Goal: Communication & Community: Answer question/provide support

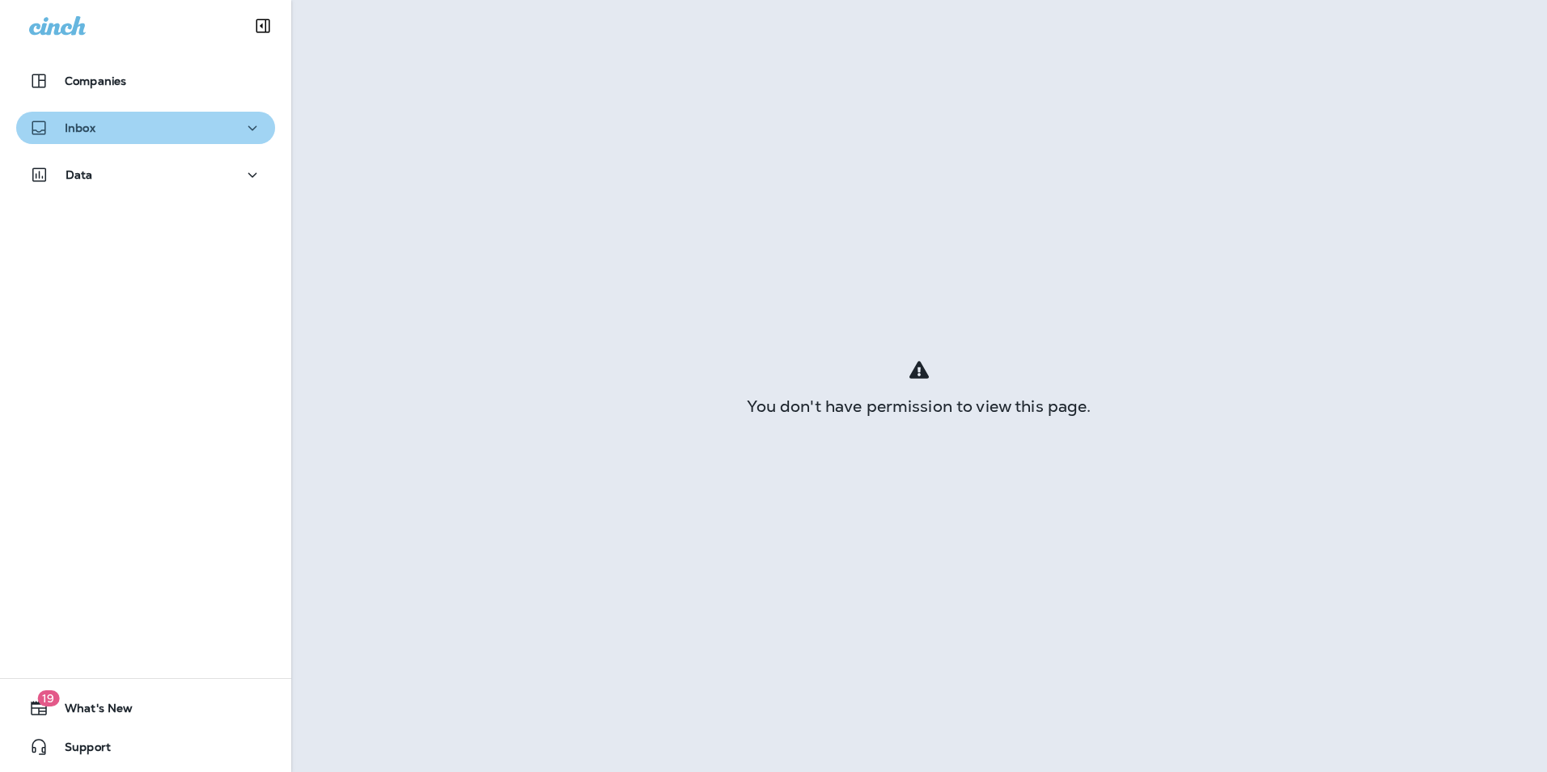
click at [196, 130] on div "Inbox" at bounding box center [145, 128] width 233 height 20
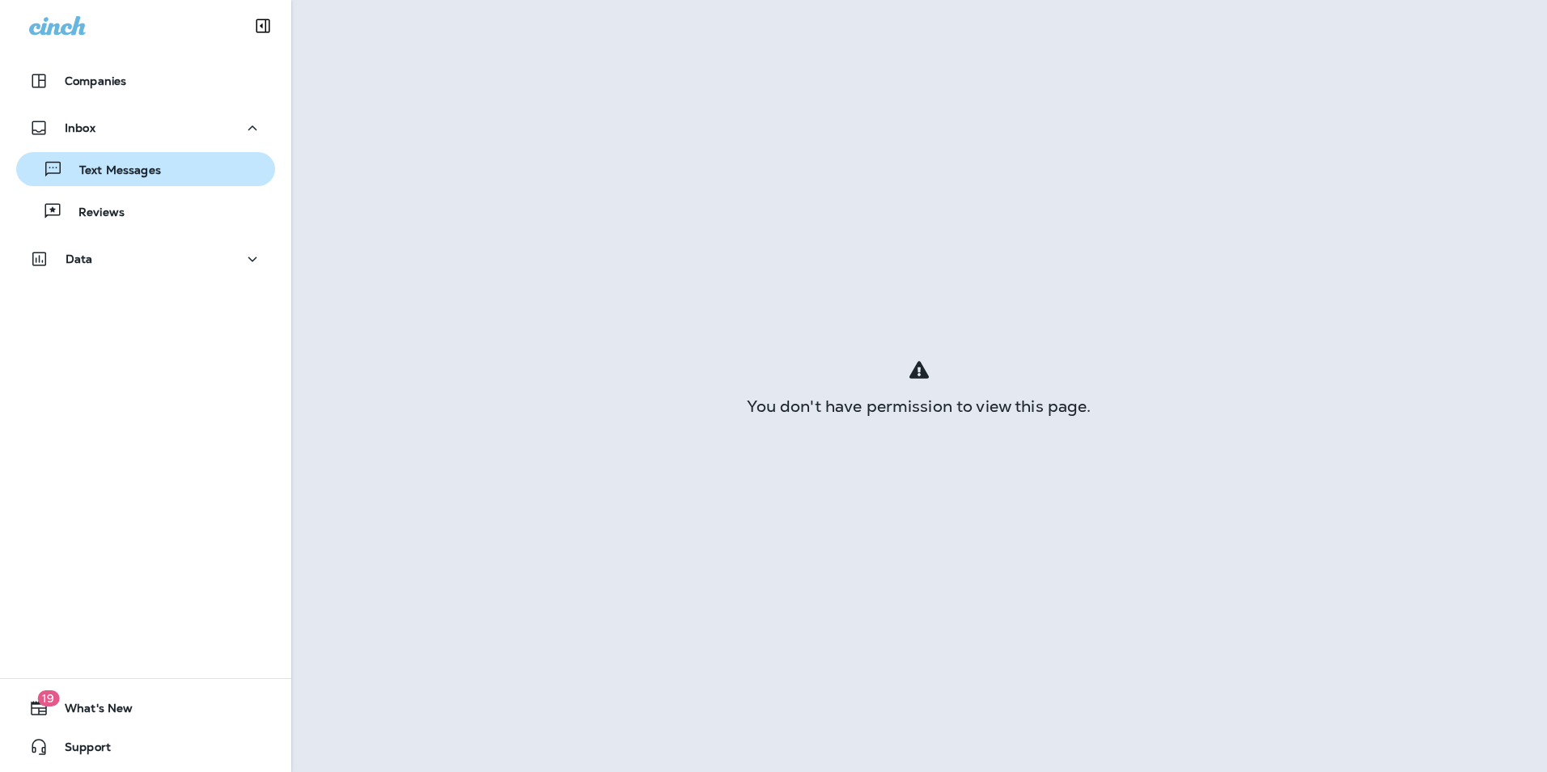
click at [197, 175] on div "Text Messages" at bounding box center [146, 169] width 246 height 24
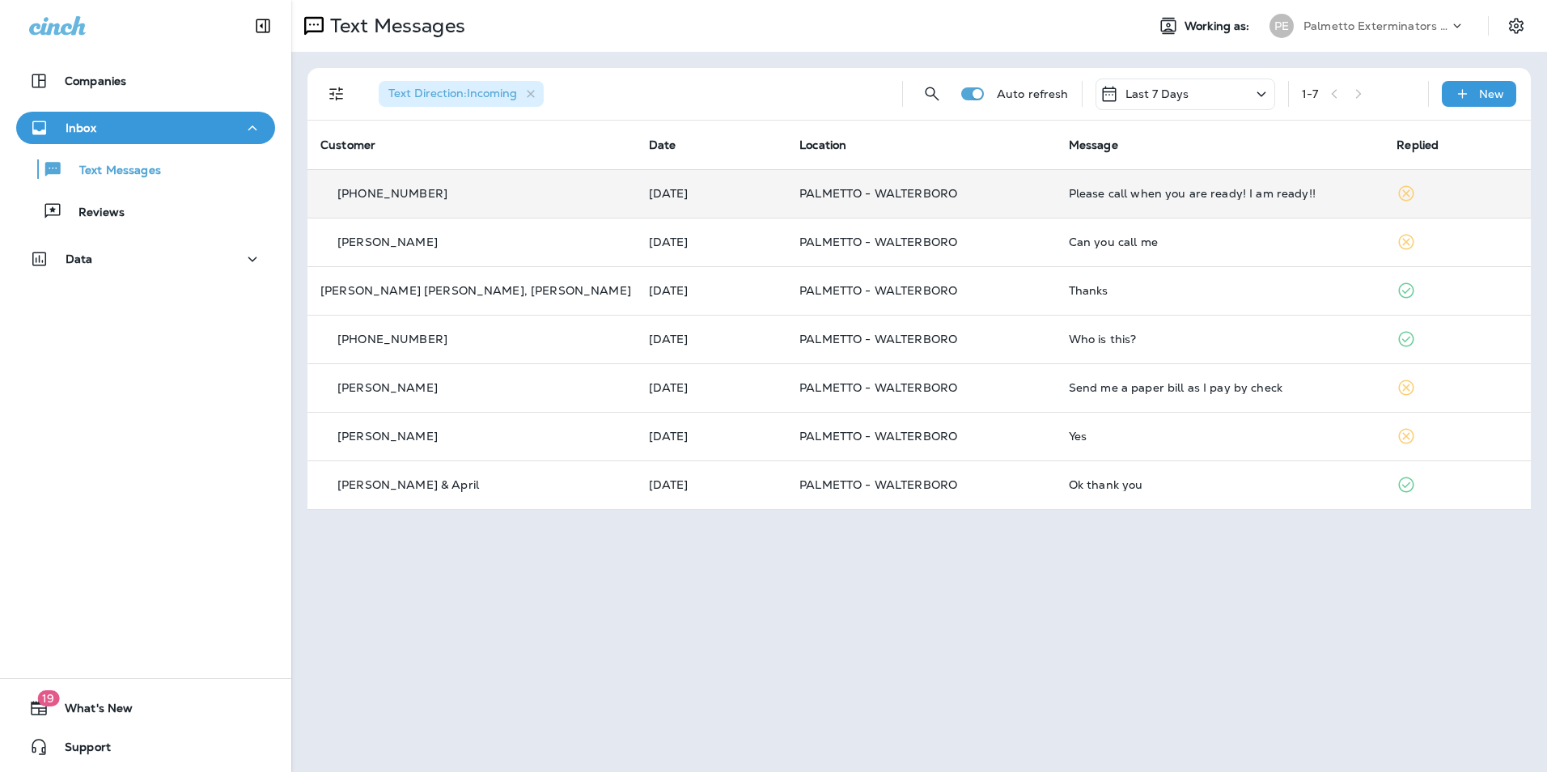
click at [1108, 207] on td "Please call when you are ready! I am ready!!" at bounding box center [1220, 193] width 329 height 49
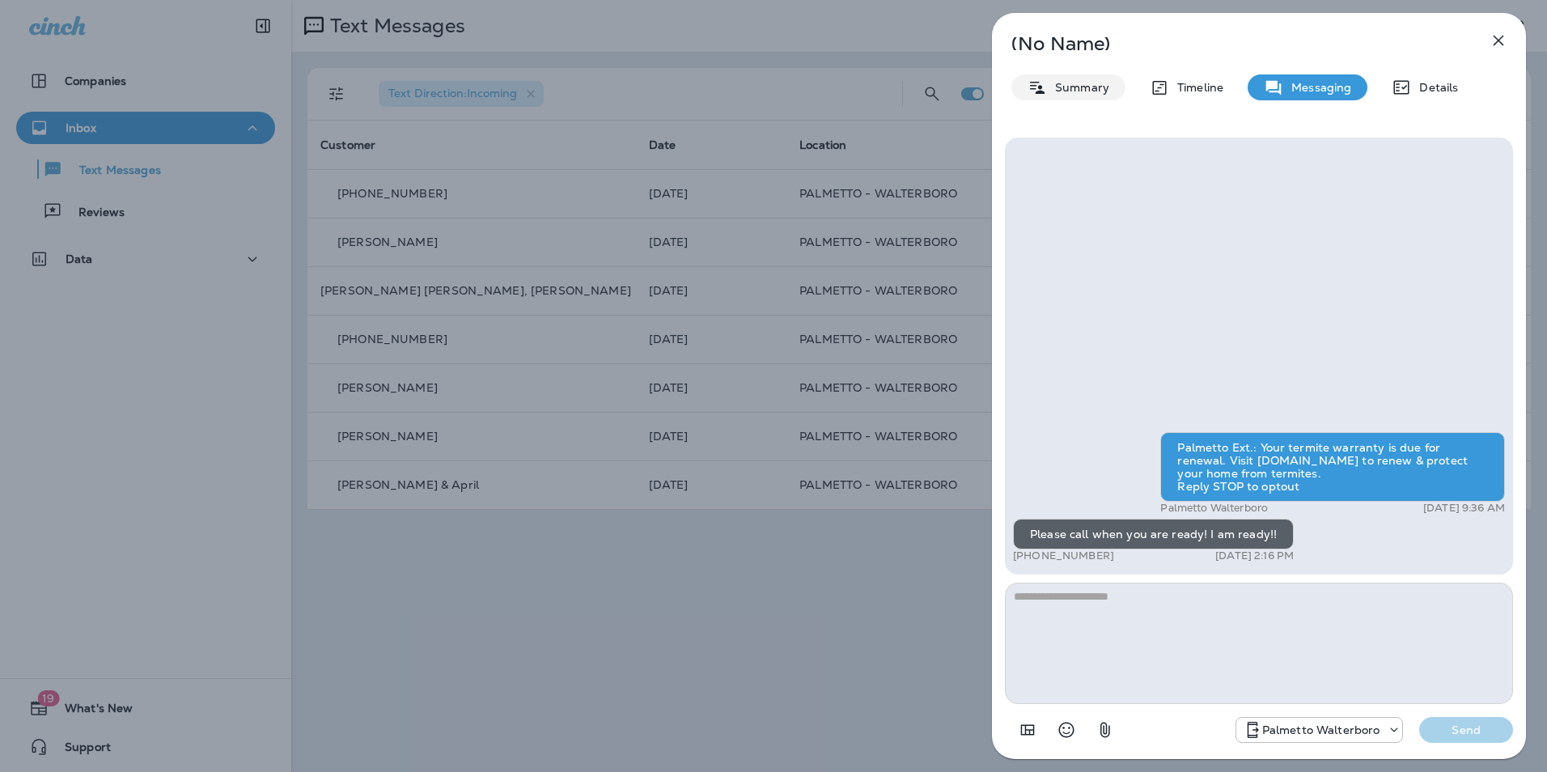
click at [1090, 77] on div "Summary" at bounding box center [1069, 87] width 114 height 26
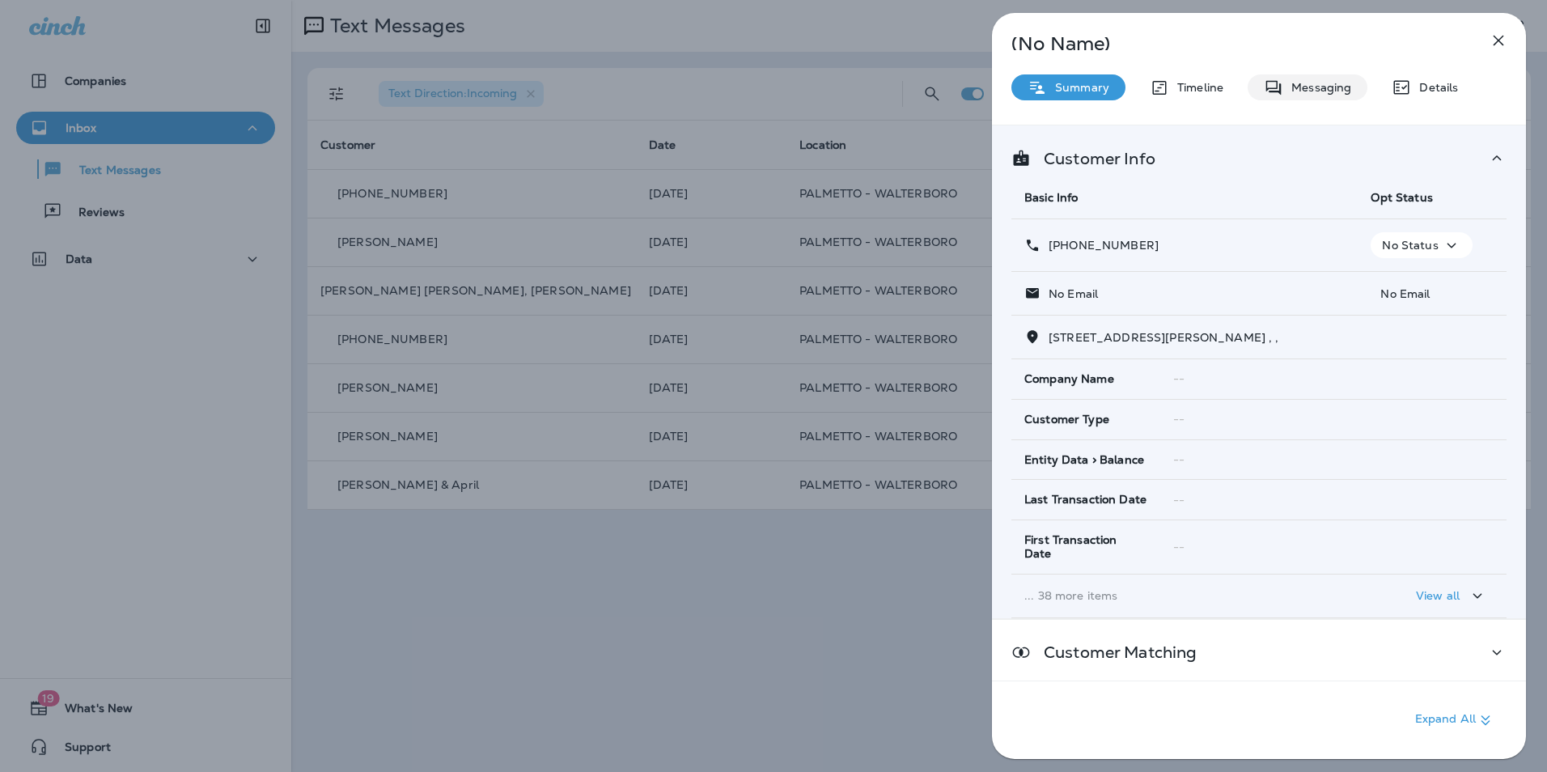
click at [1327, 96] on div "Messaging" at bounding box center [1308, 87] width 120 height 26
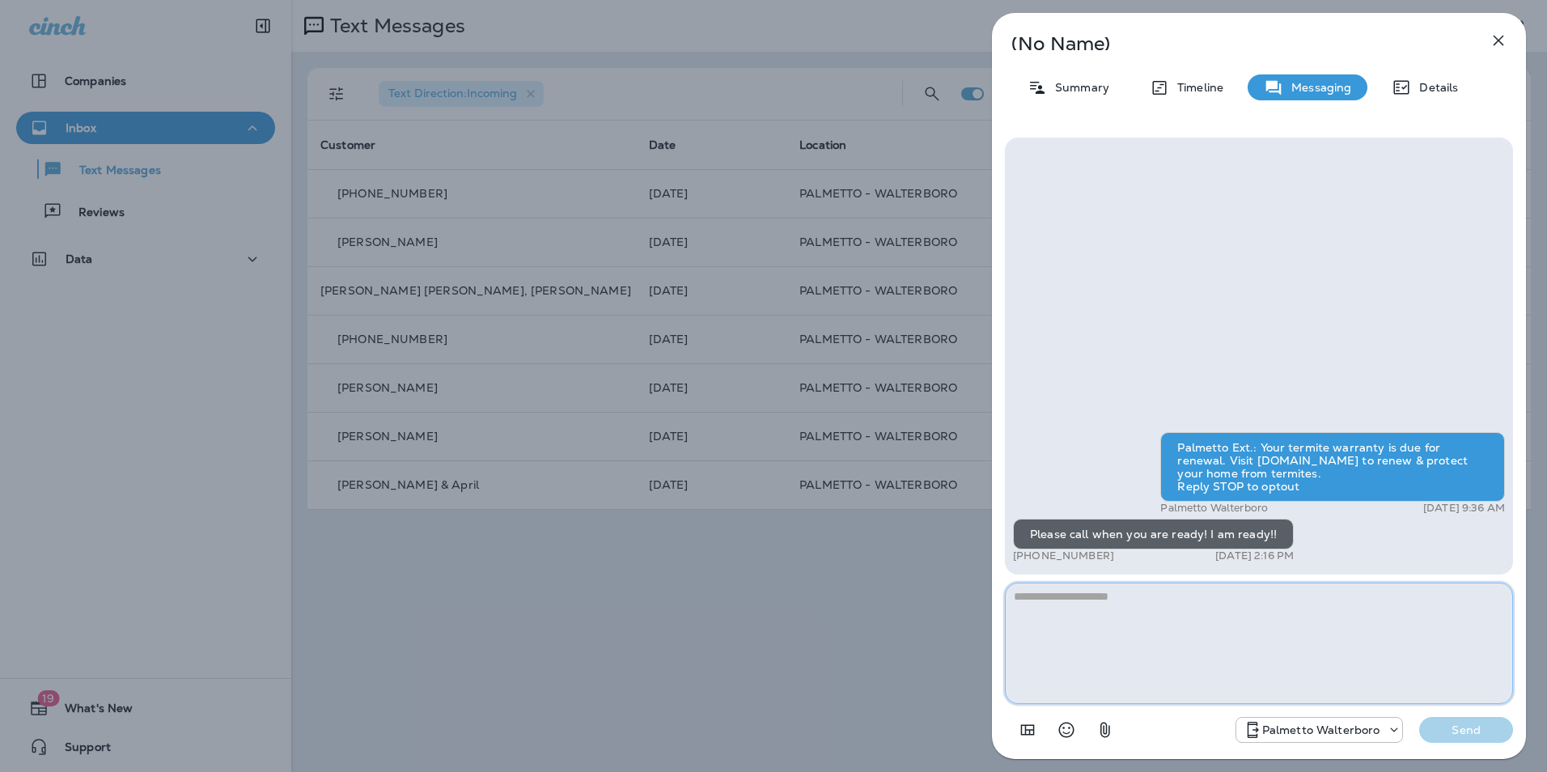
click at [1146, 618] on textarea at bounding box center [1259, 643] width 508 height 121
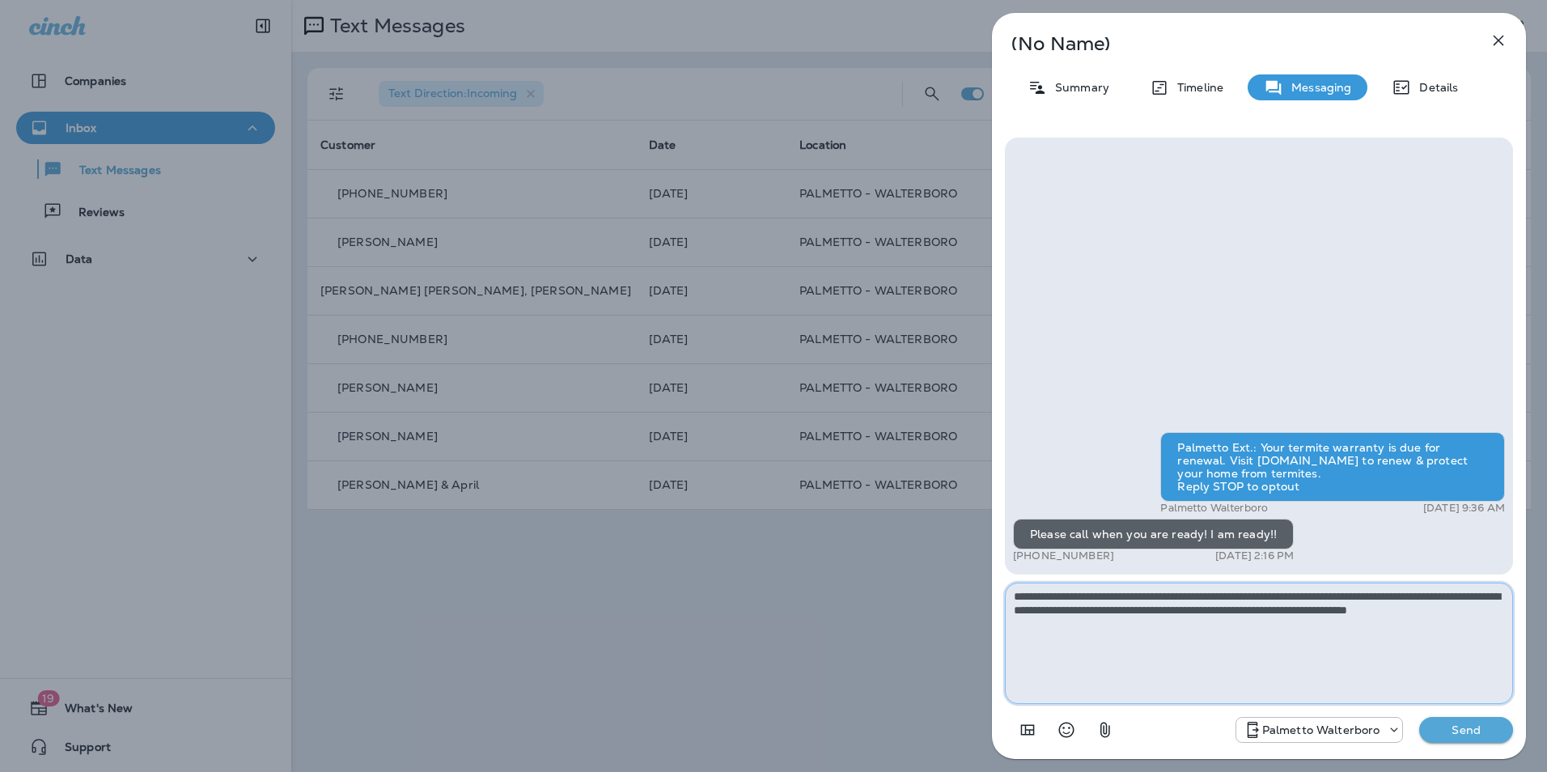
type textarea "**********"
click at [1448, 728] on p "Send" at bounding box center [1467, 730] width 68 height 15
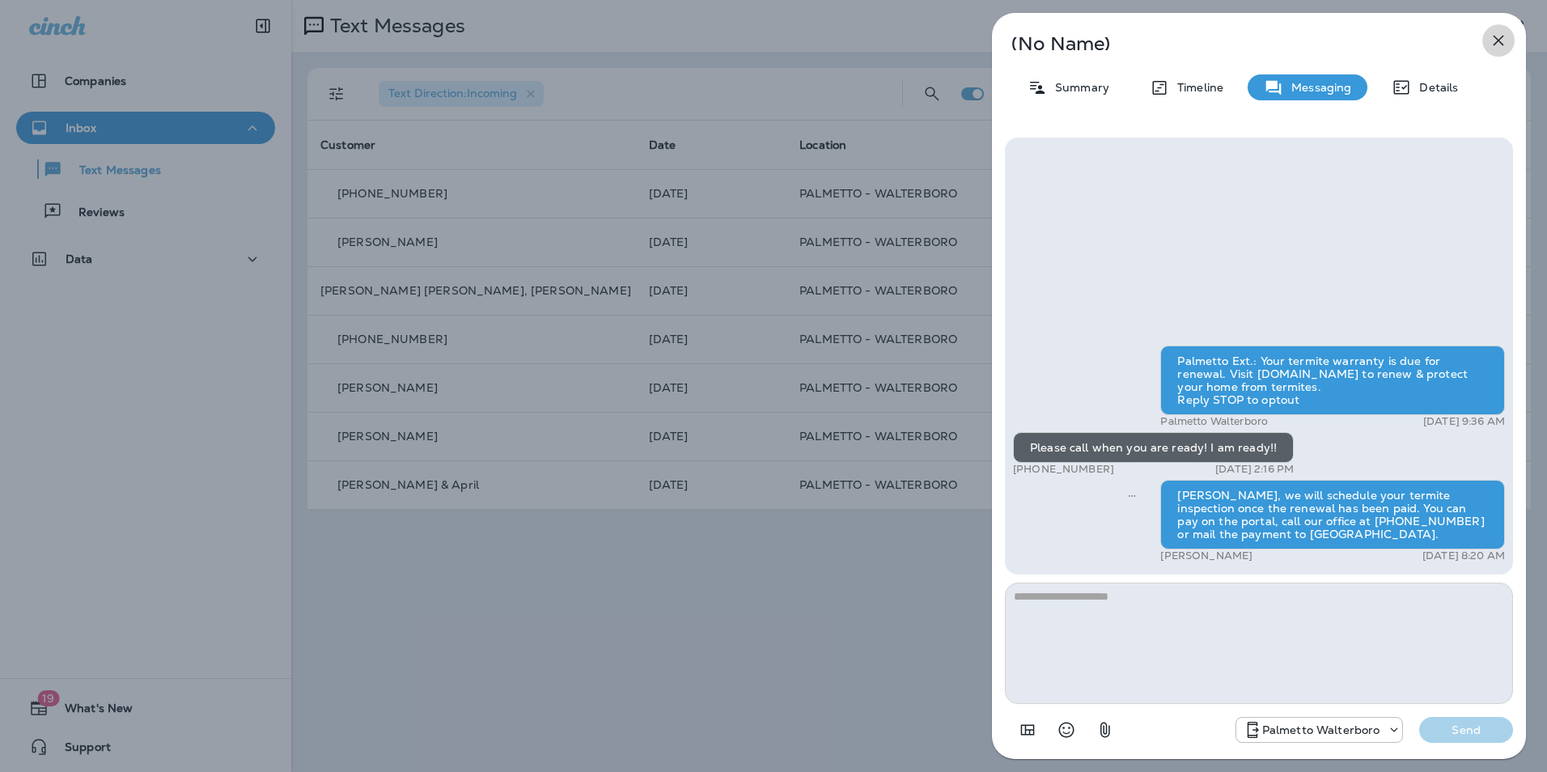
click at [1497, 34] on icon "button" at bounding box center [1498, 40] width 19 height 19
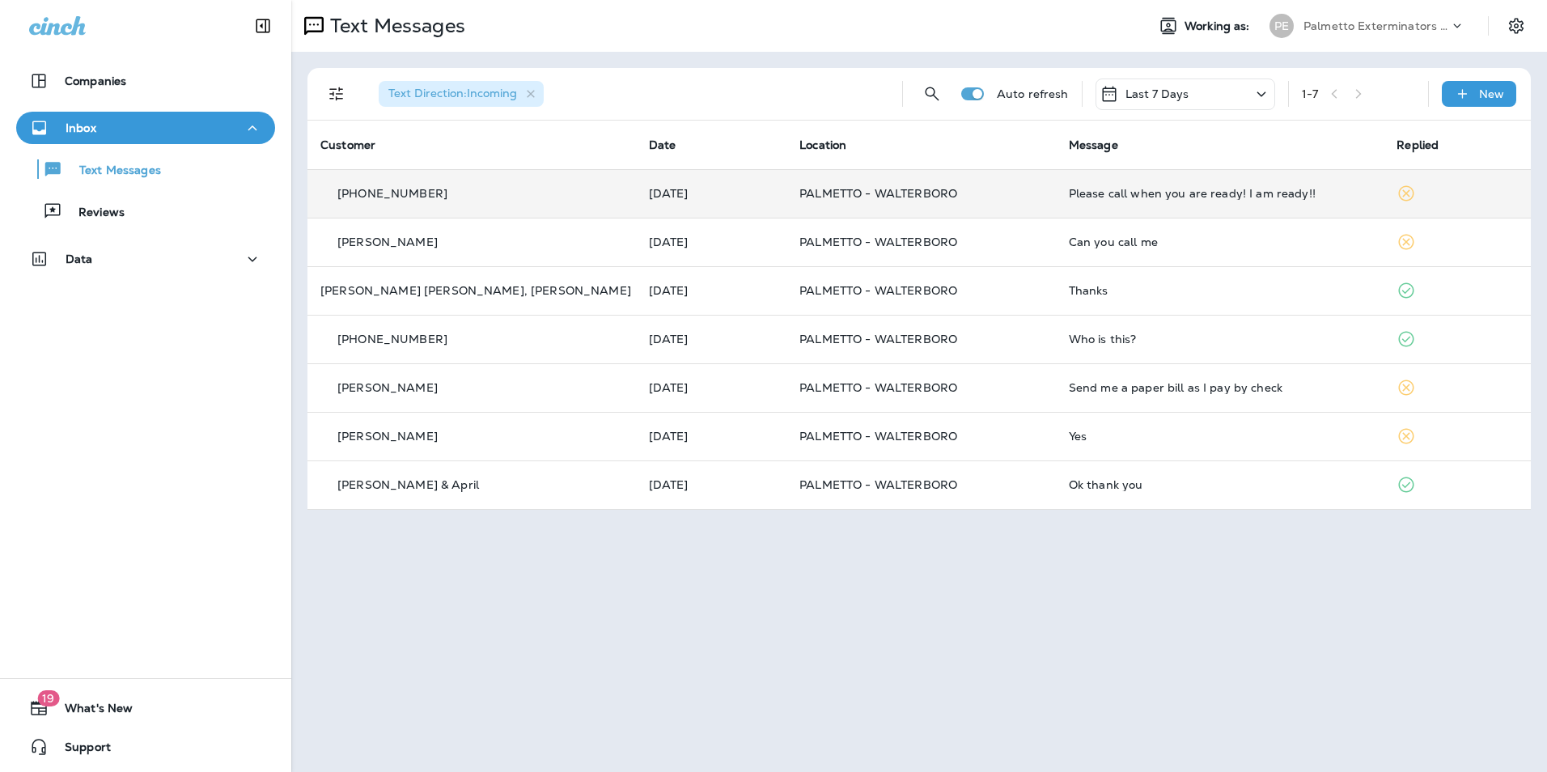
click at [1084, 199] on div "Please call when you are ready! I am ready!!" at bounding box center [1220, 193] width 303 height 13
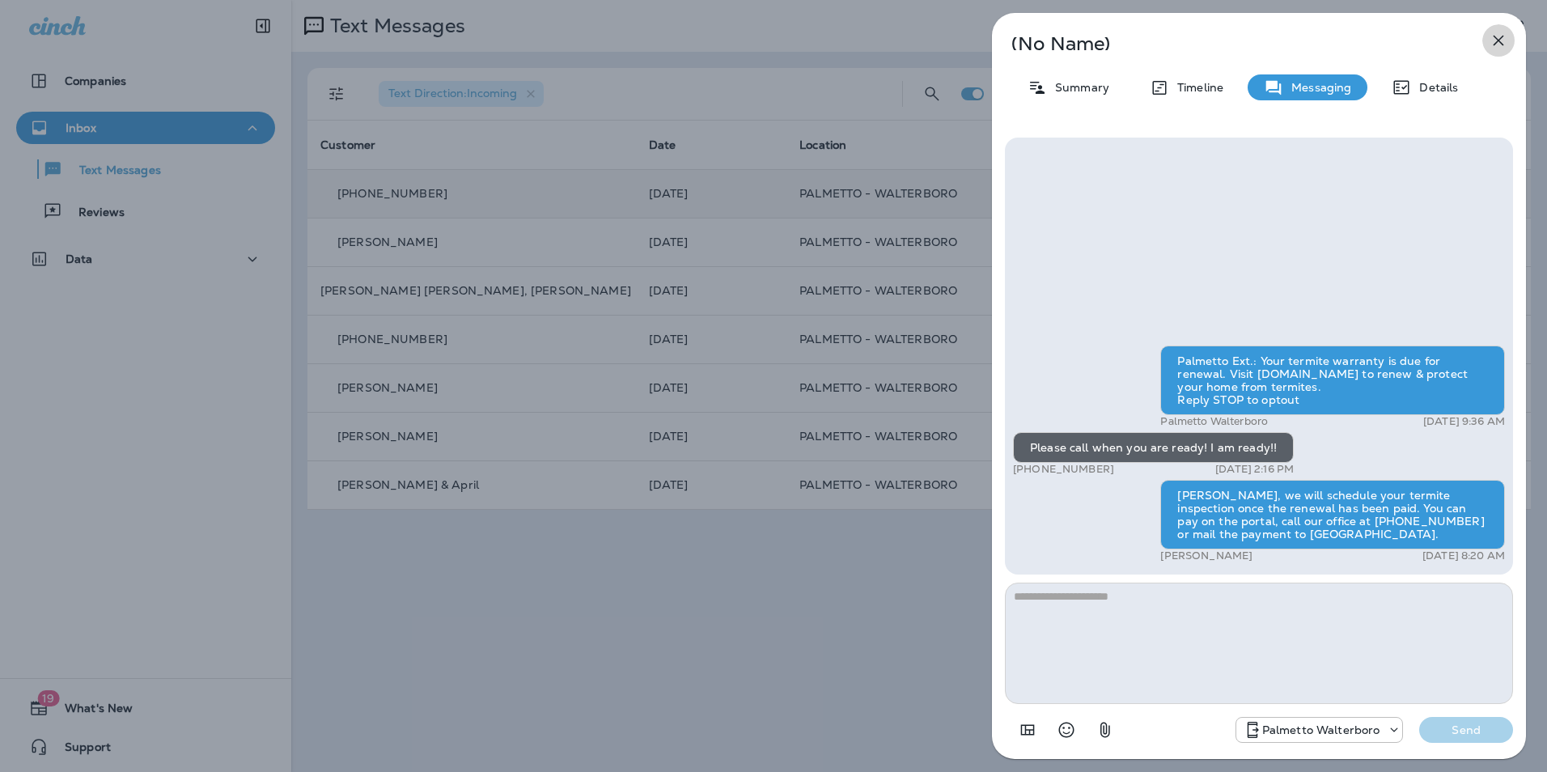
click at [1505, 42] on icon "button" at bounding box center [1498, 40] width 19 height 19
